Goal: Task Accomplishment & Management: Manage account settings

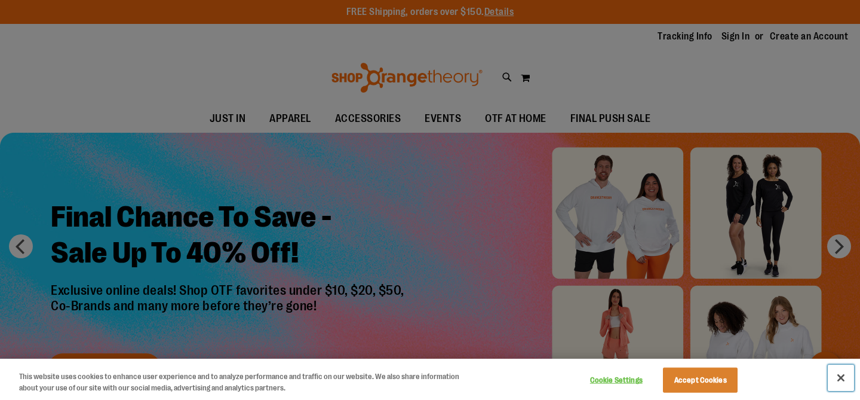
click at [845, 370] on button "Close" at bounding box center [841, 377] width 26 height 26
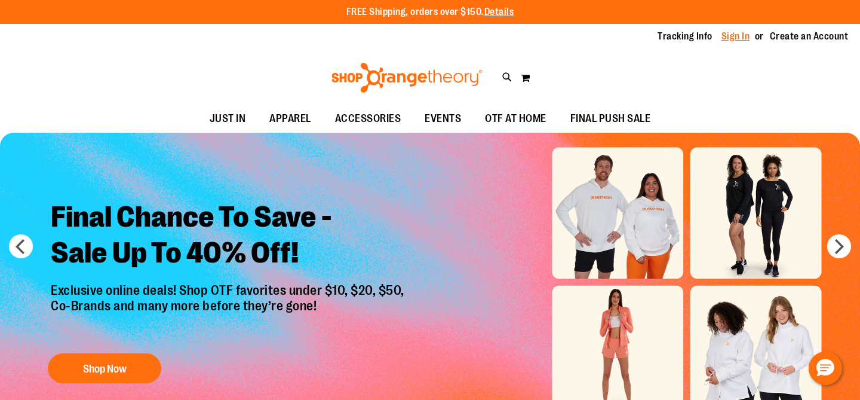
click at [734, 36] on link "Sign In" at bounding box center [736, 36] width 29 height 13
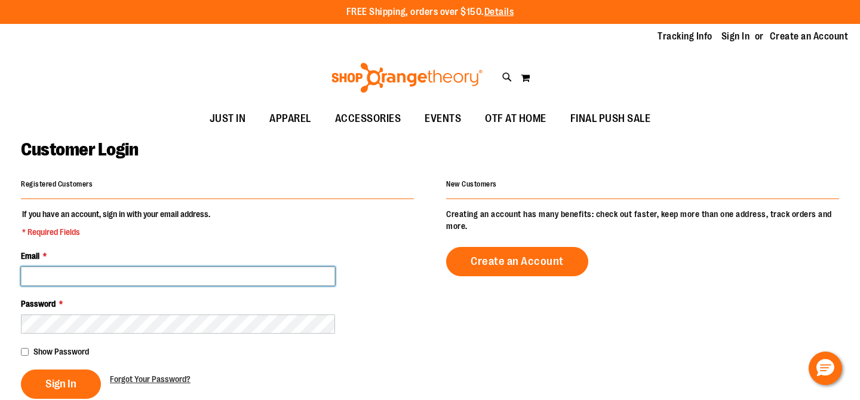
click at [171, 274] on input "Email *" at bounding box center [178, 275] width 314 height 19
